Goal: Information Seeking & Learning: Check status

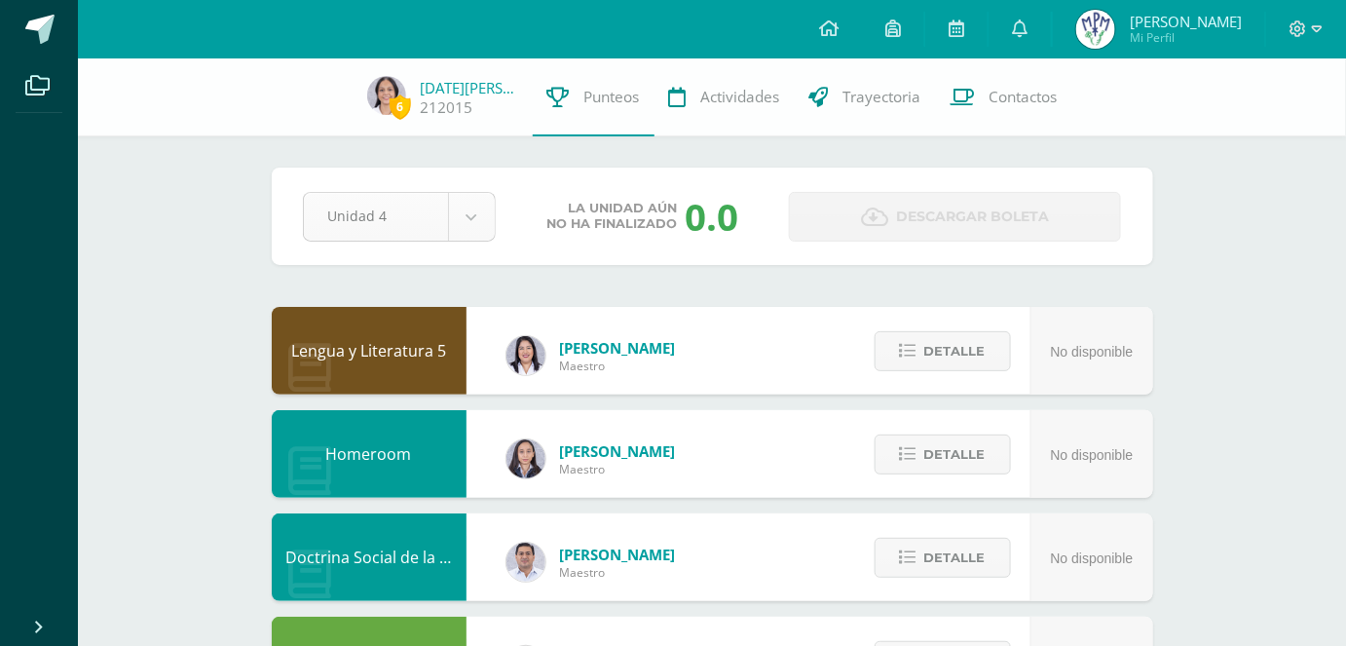
click at [501, 247] on div "Pendiente Unidad 4 Unidad 1 Unidad 2 Unidad 3 Unidad 4 La unidad aún no ha fina…" at bounding box center [713, 216] width 882 height 97
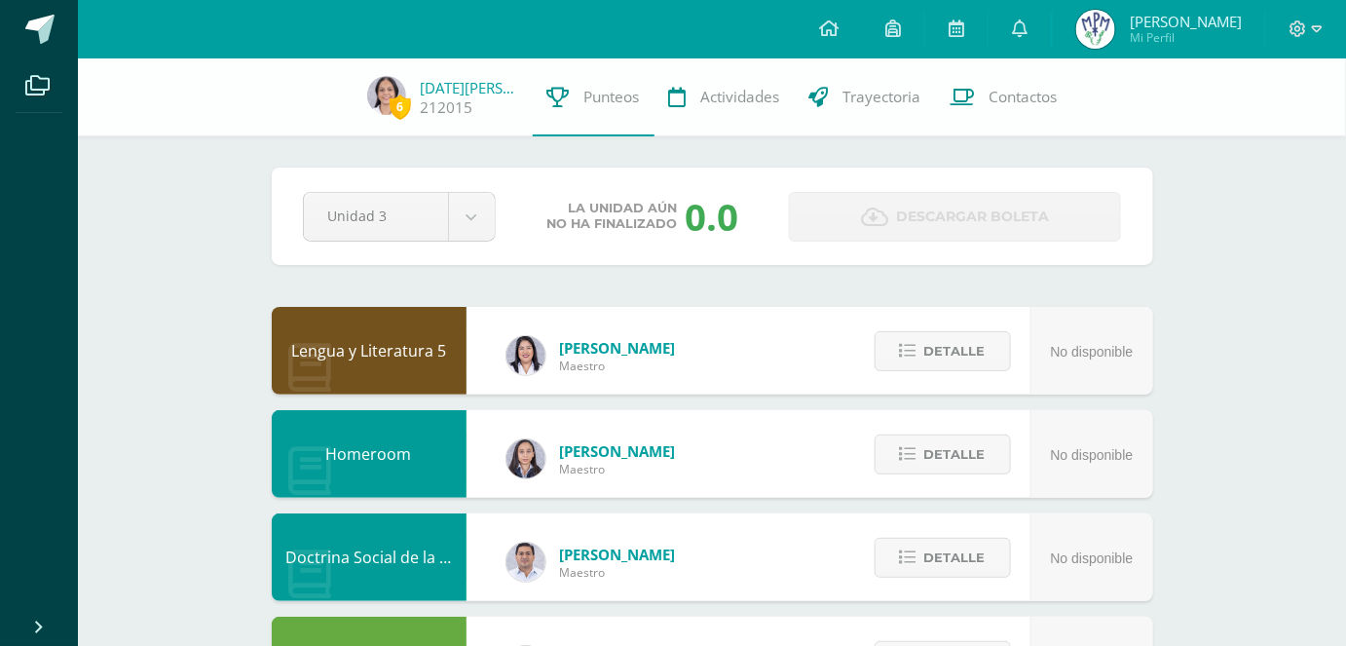
select select "Unidad 3"
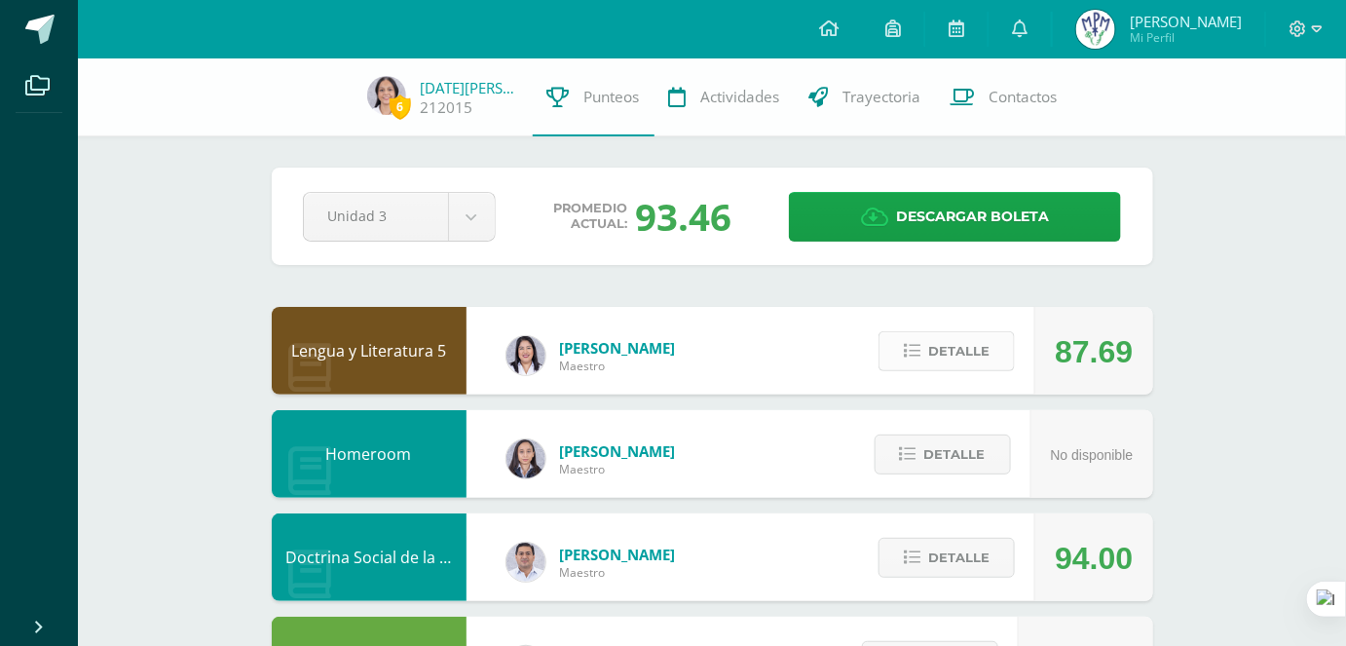
click at [940, 358] on span "Detalle" at bounding box center [959, 351] width 61 height 36
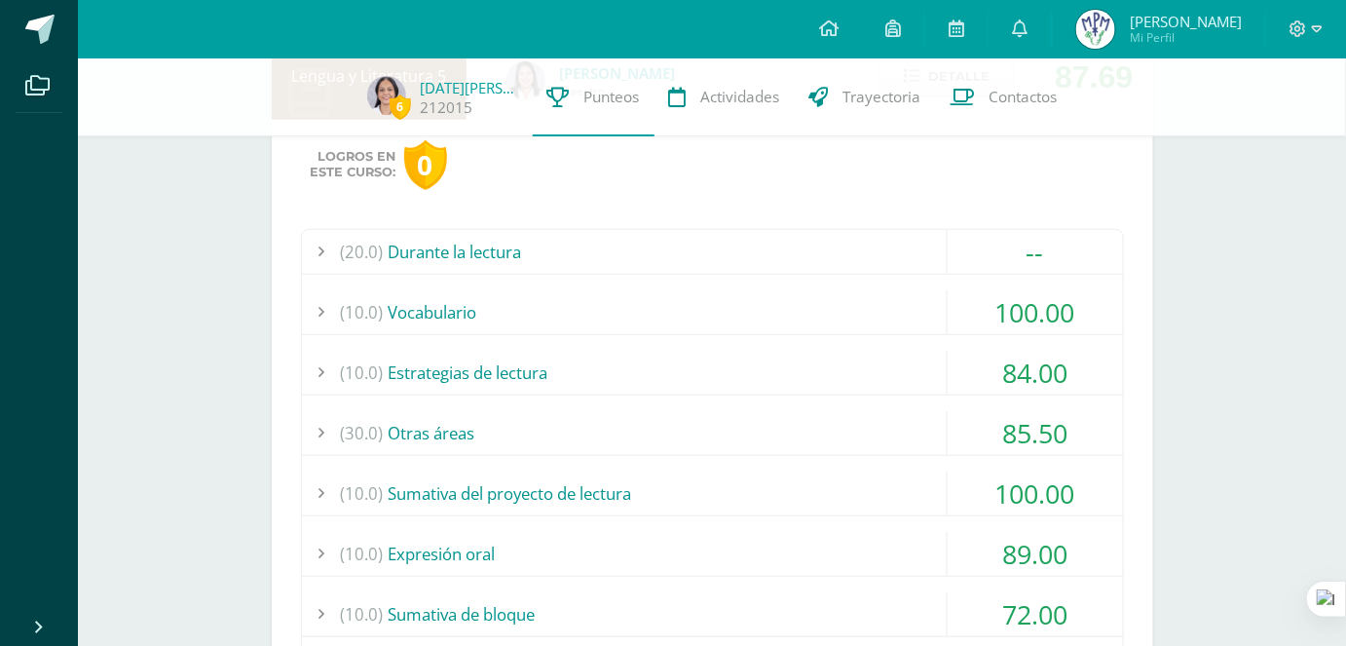
scroll to position [354, 0]
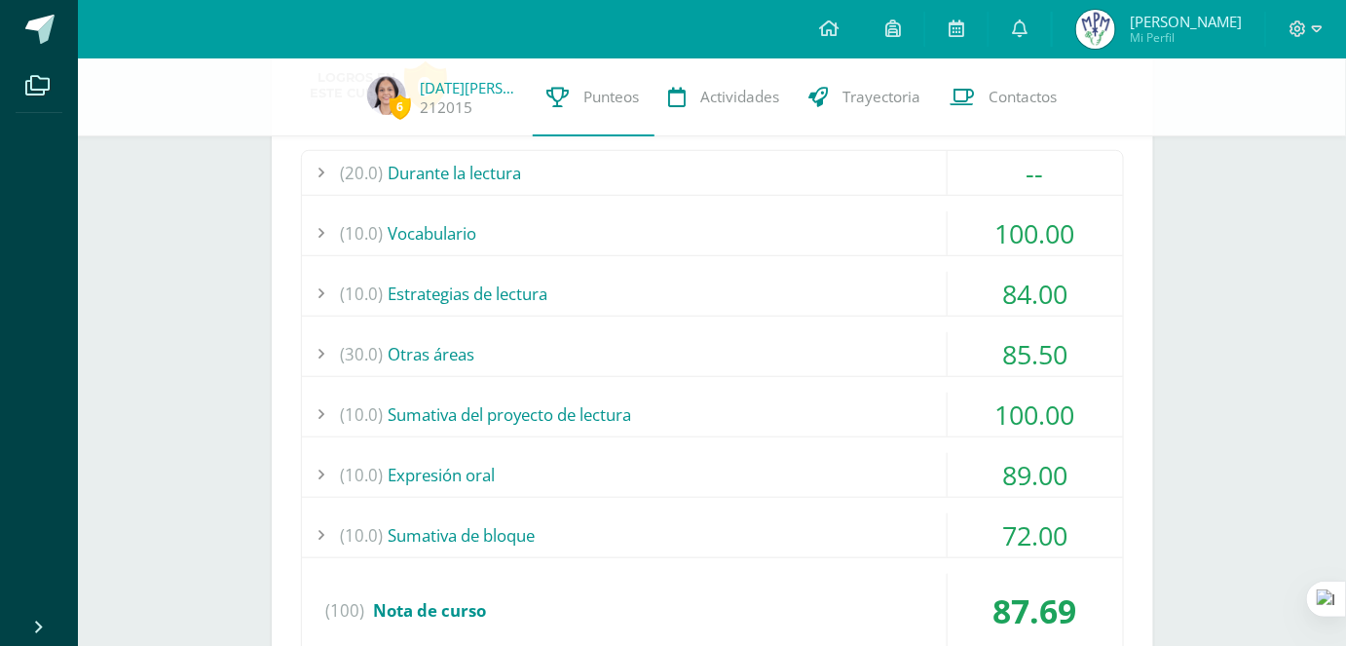
click at [647, 424] on div "(10.0) Sumativa del proyecto de lectura" at bounding box center [712, 415] width 821 height 44
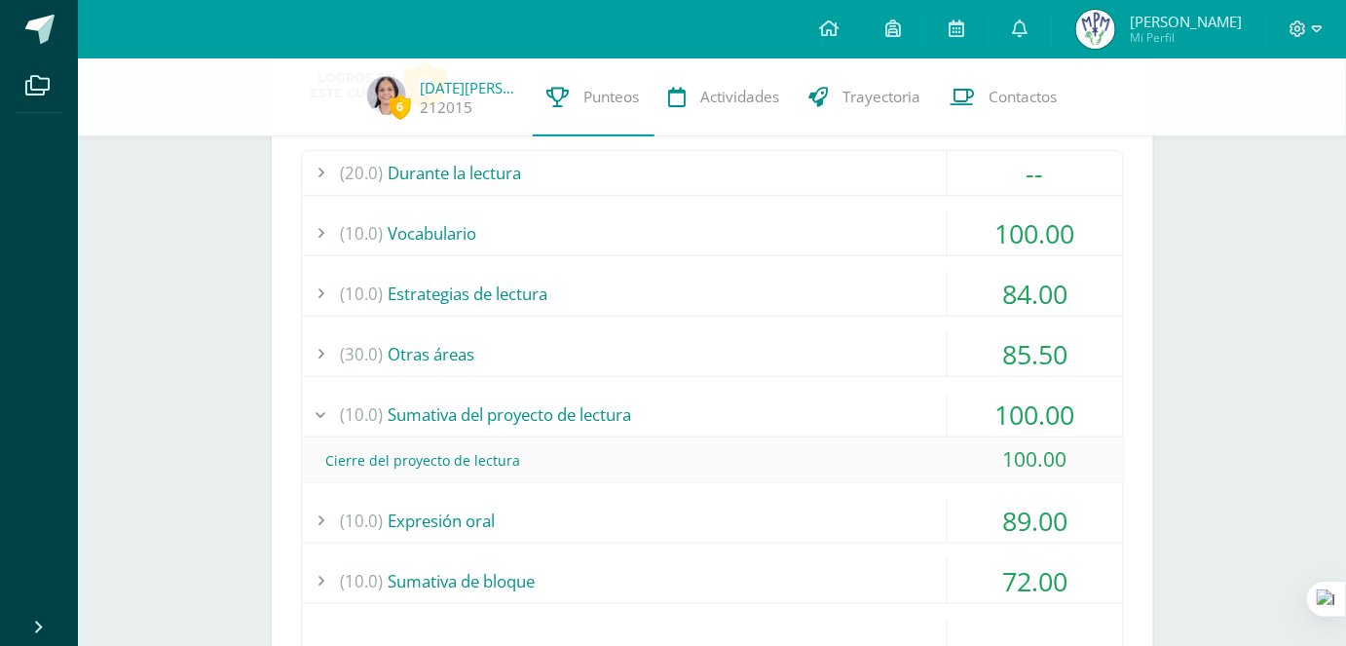
click at [647, 424] on div "(10.0) Sumativa del proyecto de lectura" at bounding box center [712, 415] width 821 height 44
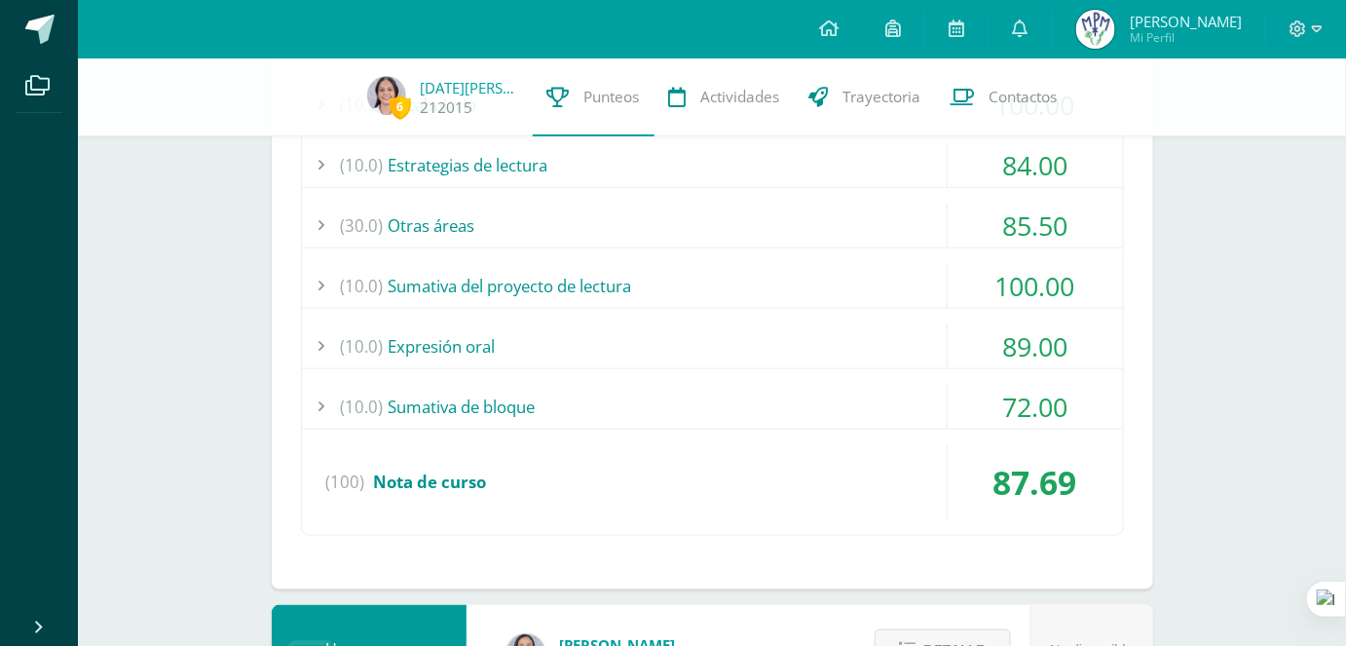
scroll to position [531, 0]
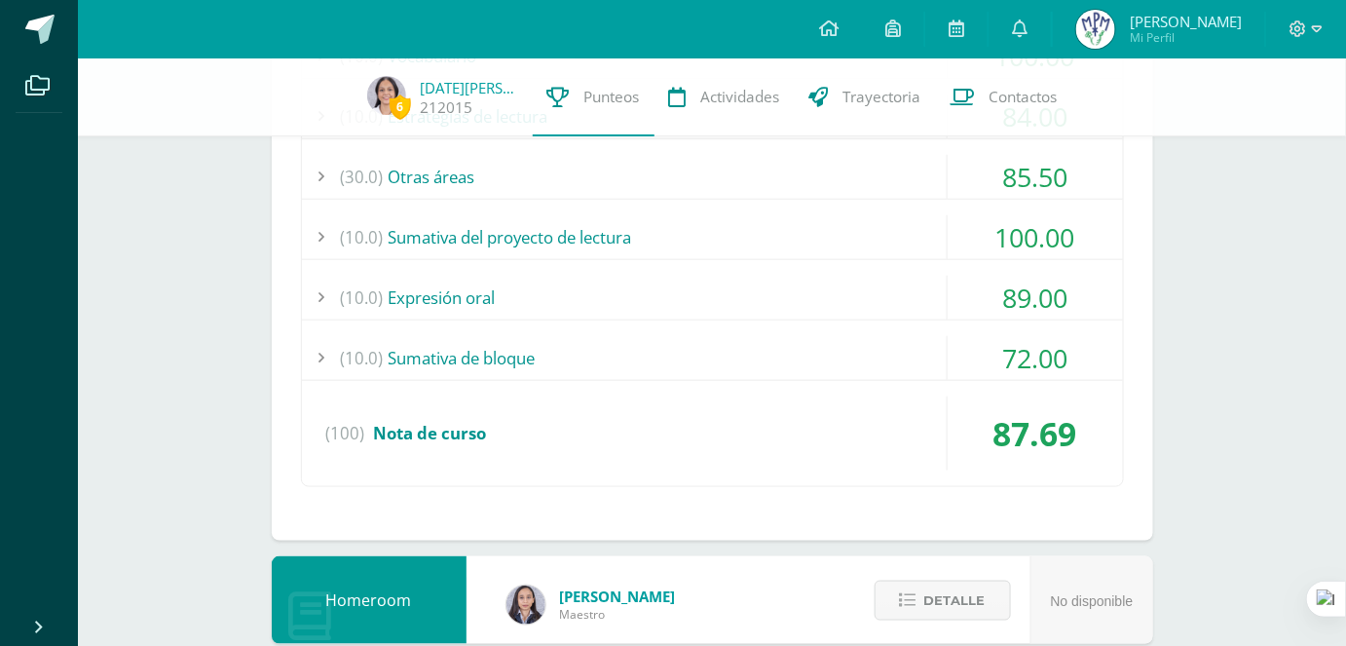
click at [596, 305] on div "(10.0) Expresión oral" at bounding box center [712, 298] width 821 height 44
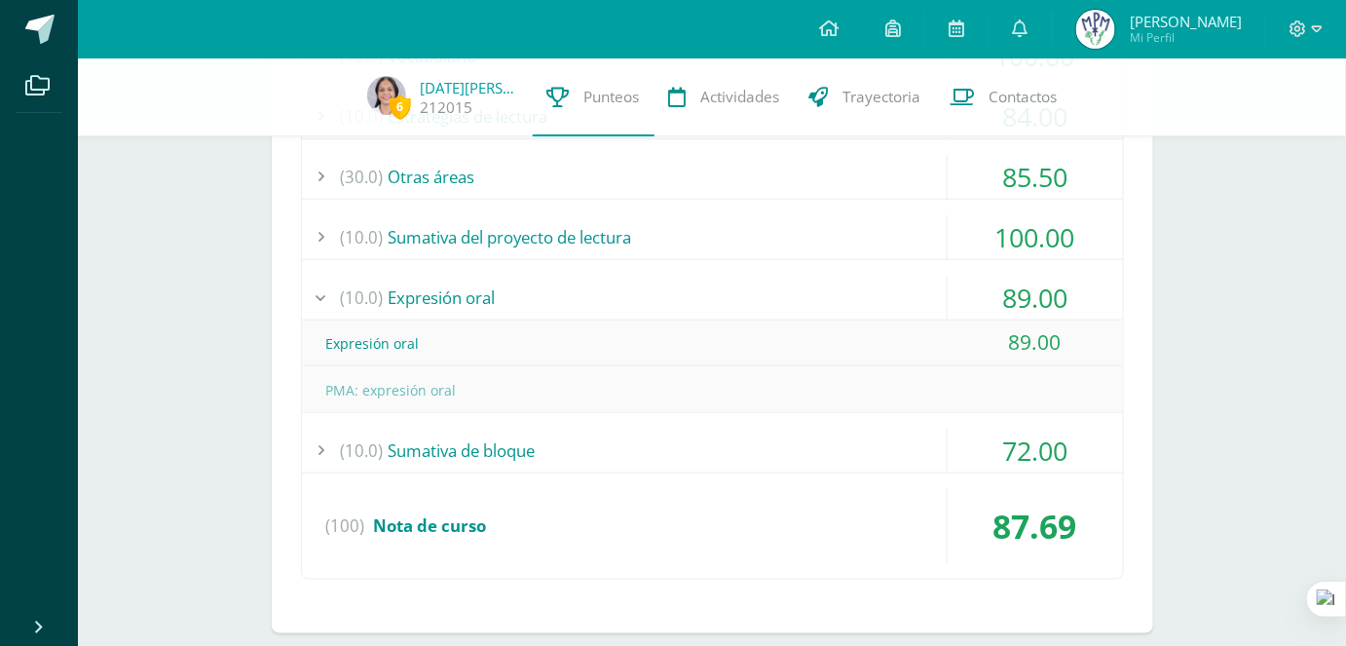
click at [596, 305] on div "(10.0) Expresión oral" at bounding box center [712, 298] width 821 height 44
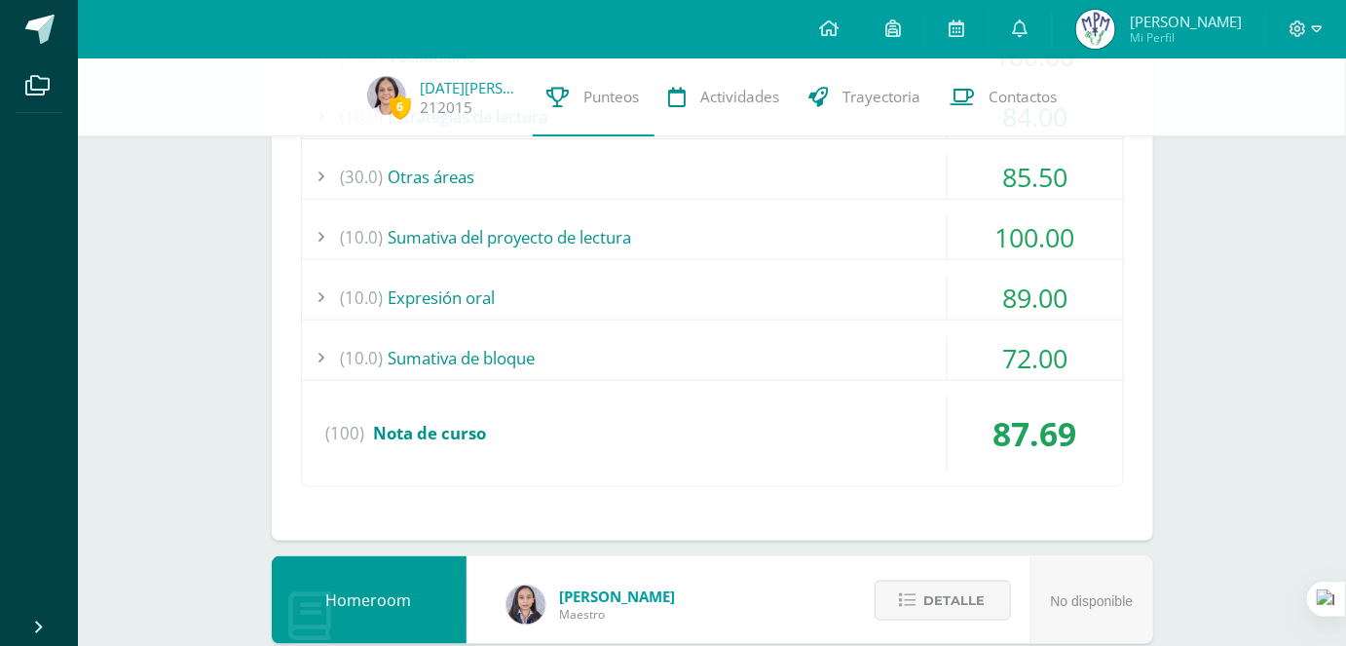
click at [617, 357] on div "(10.0) Sumativa de bloque" at bounding box center [712, 358] width 821 height 44
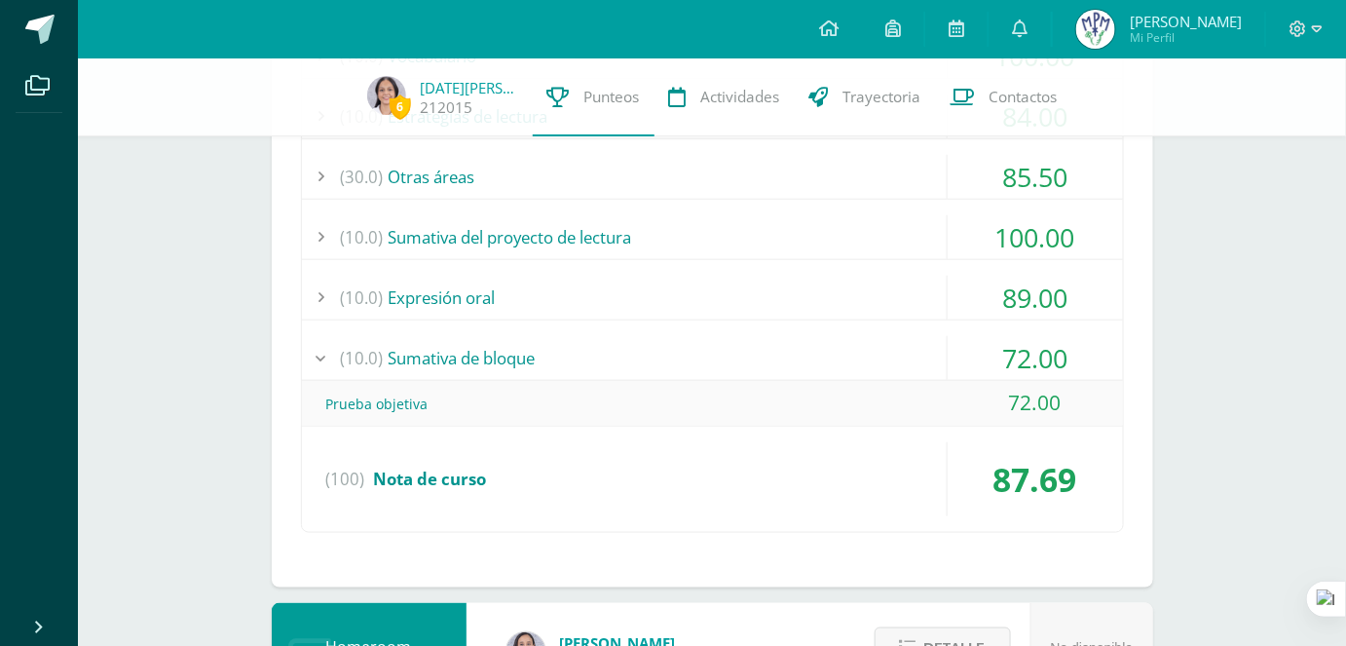
click at [617, 357] on div "(10.0) Sumativa de bloque" at bounding box center [712, 358] width 821 height 44
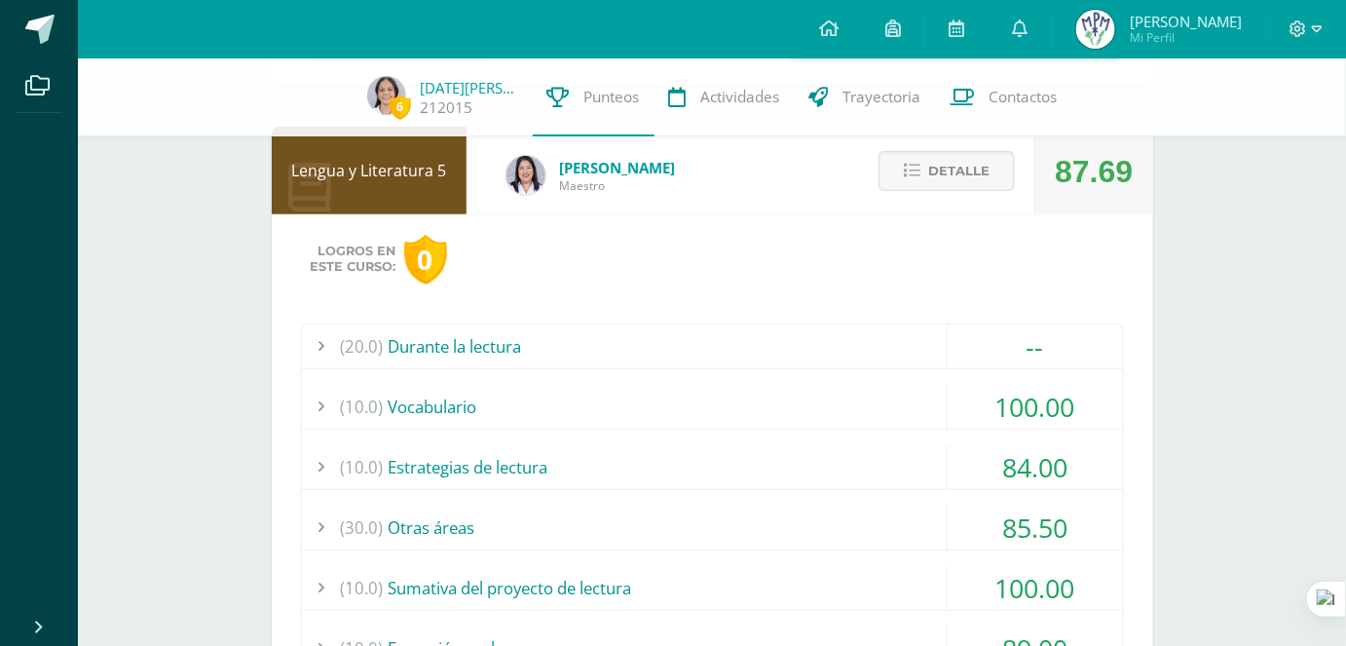
scroll to position [176, 0]
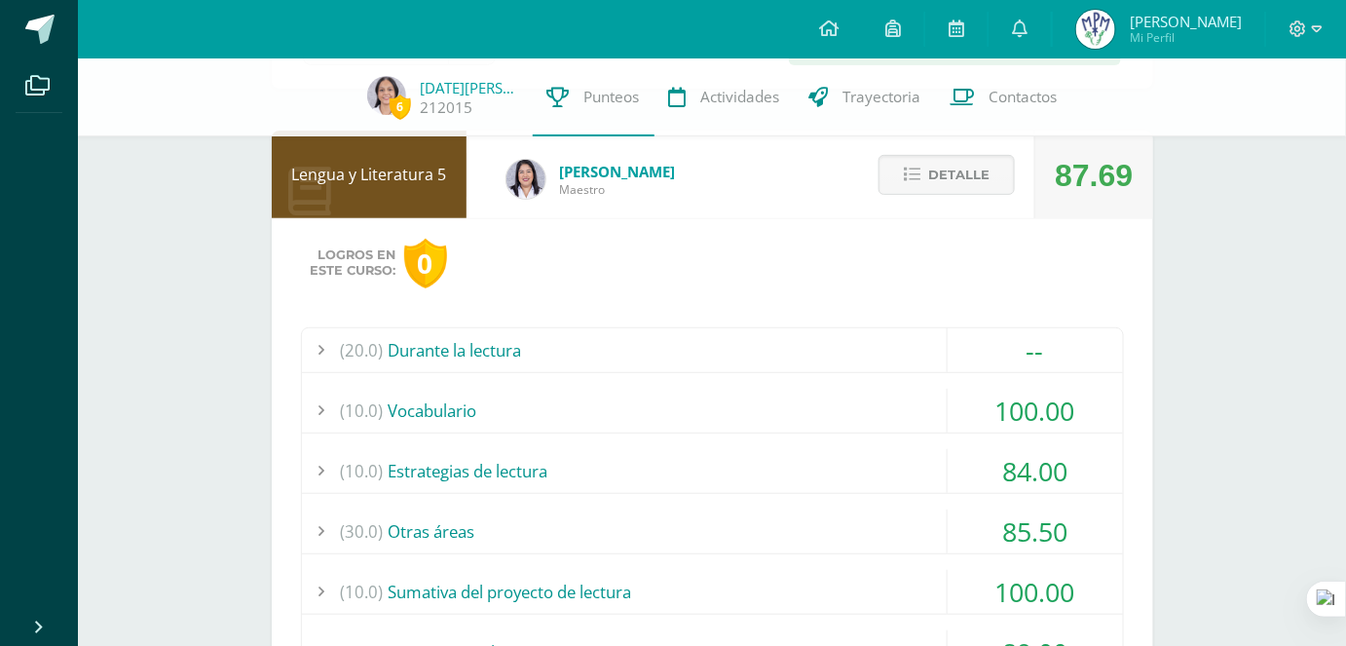
click at [660, 345] on div "(20.0) Durante la lectura" at bounding box center [712, 350] width 821 height 44
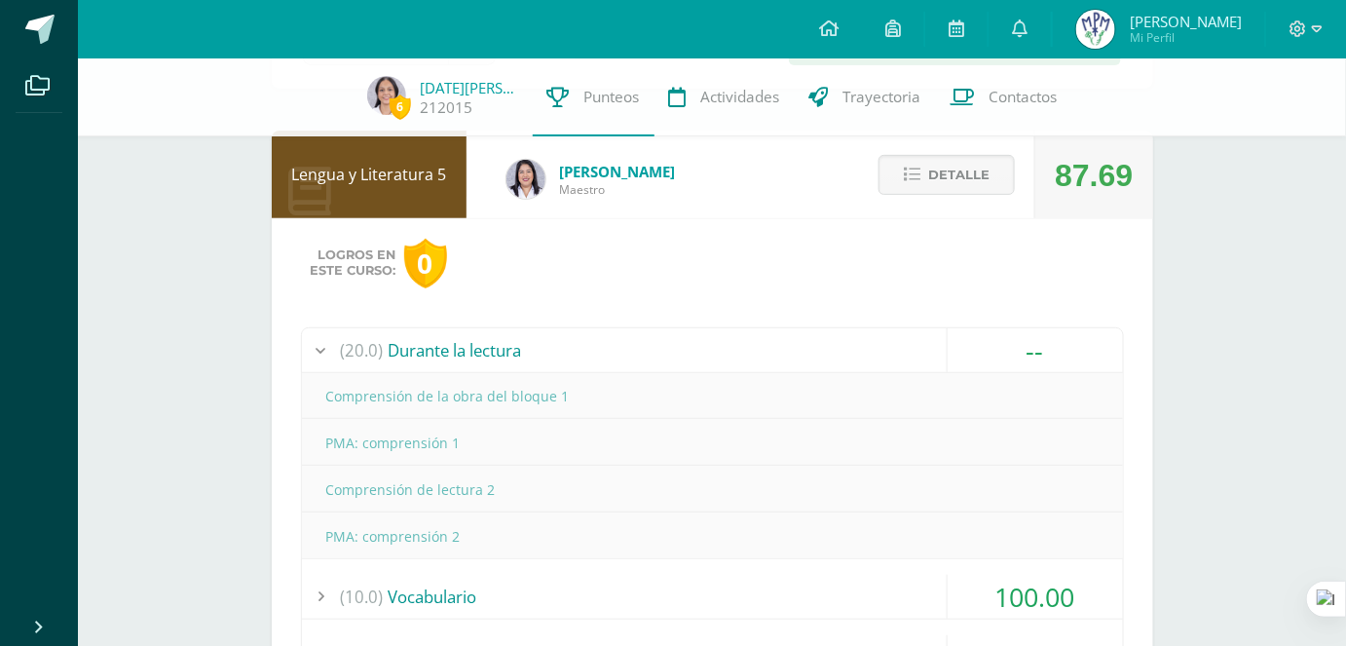
click at [660, 345] on div "(20.0) Durante la lectura" at bounding box center [712, 350] width 821 height 44
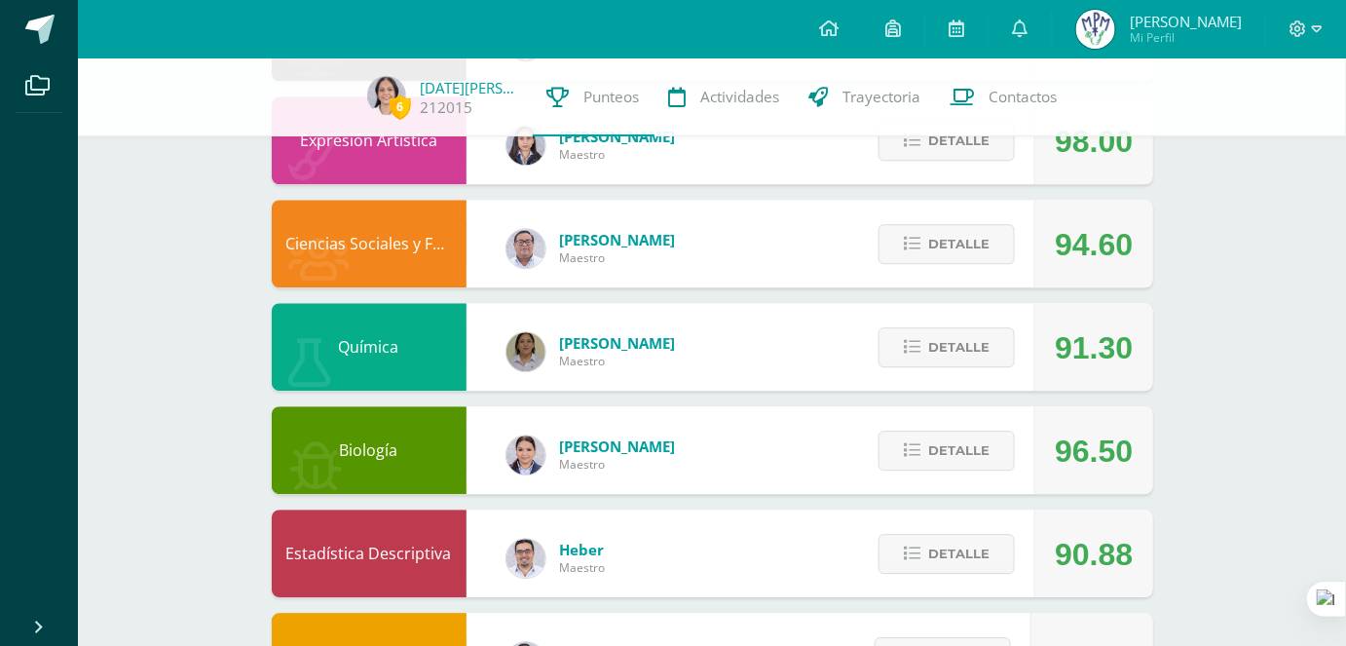
scroll to position [1701, 0]
